Goal: Transaction & Acquisition: Purchase product/service

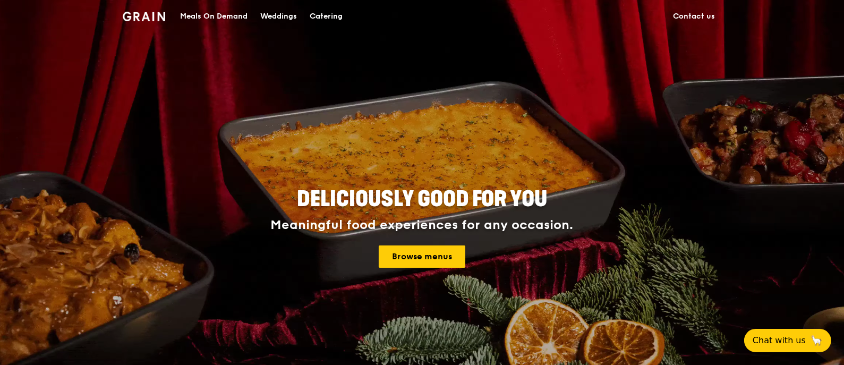
click at [200, 16] on div "Meals On Demand" at bounding box center [213, 17] width 67 height 32
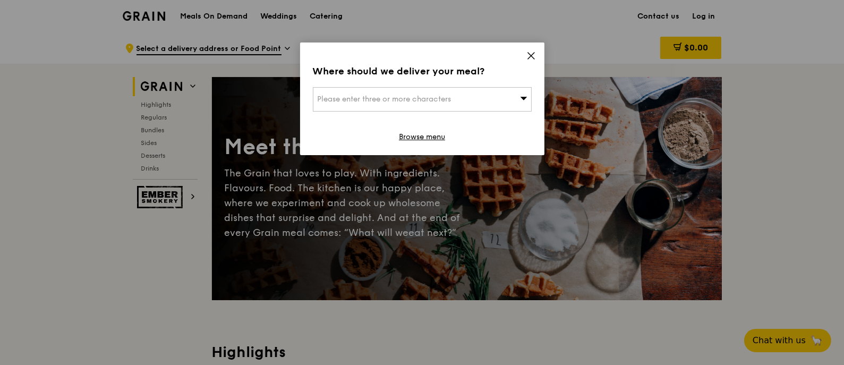
click at [529, 59] on icon at bounding box center [531, 56] width 10 height 10
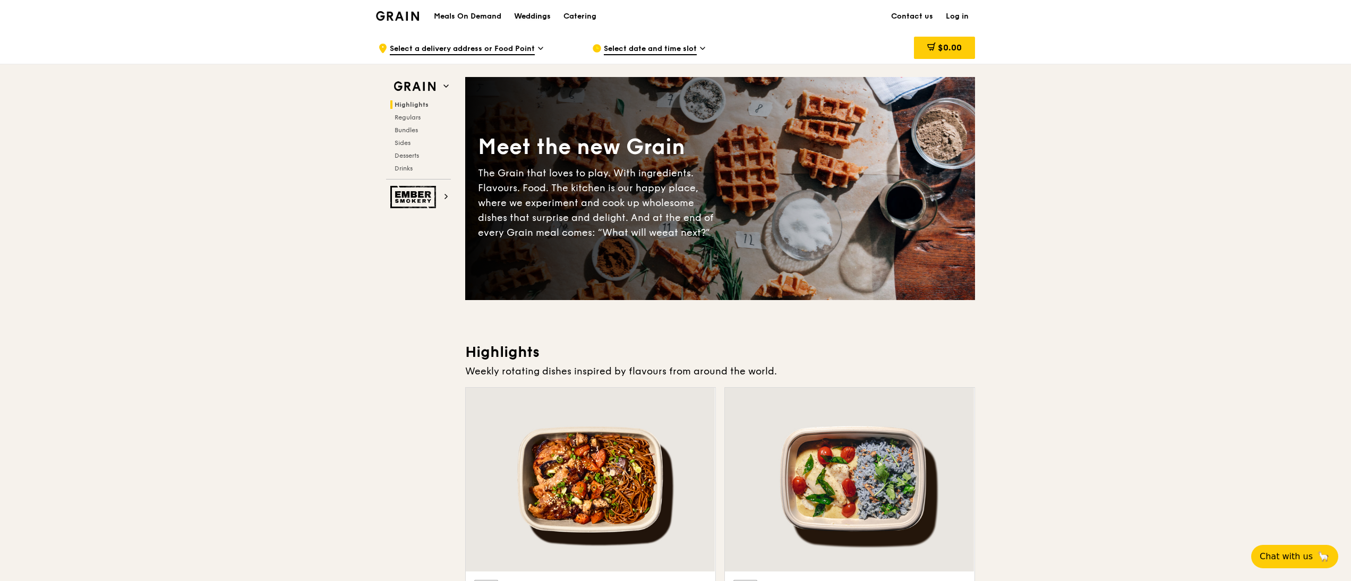
click at [534, 13] on div "Weddings" at bounding box center [532, 17] width 37 height 32
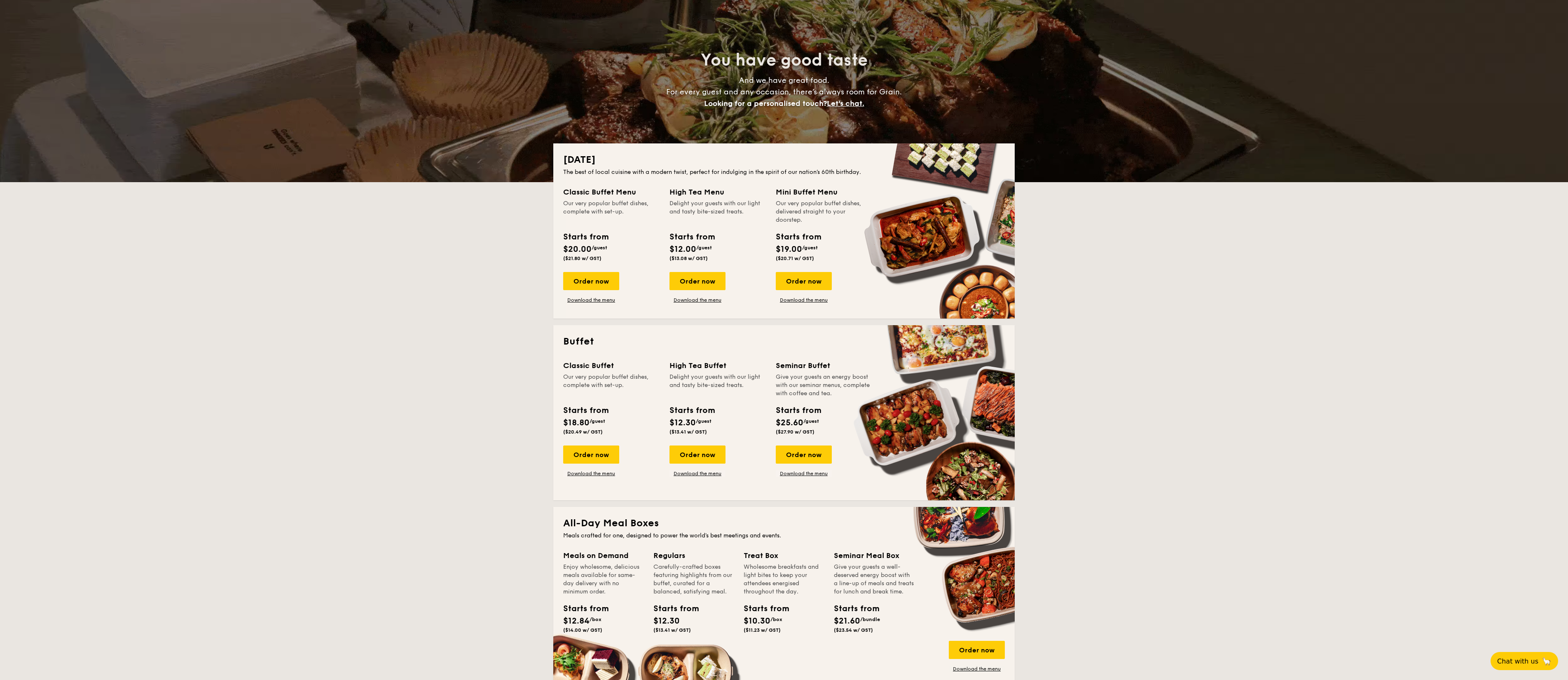
scroll to position [75, 0]
